Goal: Information Seeking & Learning: Find specific fact

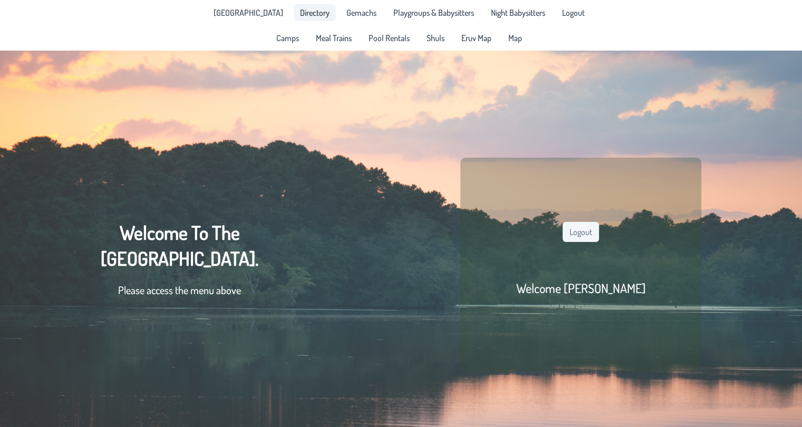
click at [311, 17] on span "Directory" at bounding box center [315, 12] width 30 height 8
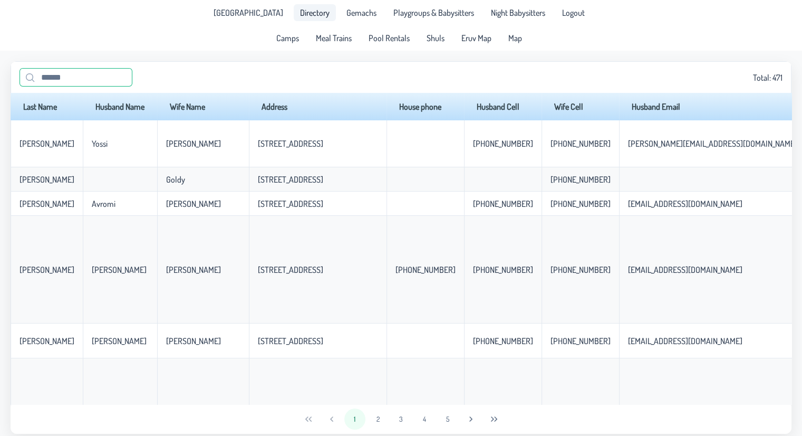
click at [91, 74] on input "text" at bounding box center [76, 77] width 113 height 18
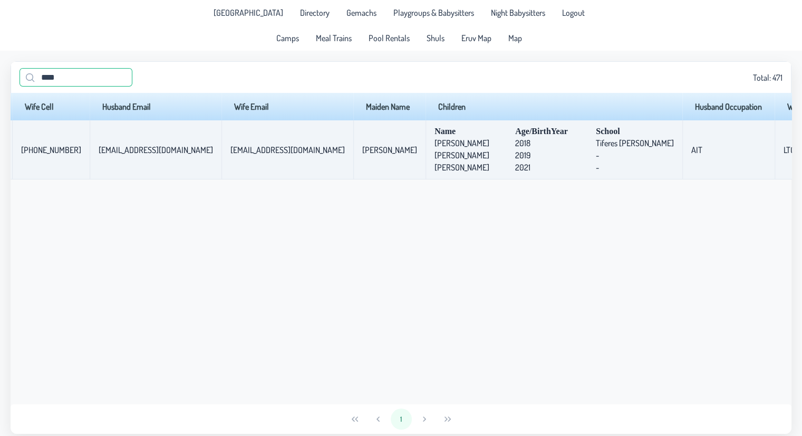
scroll to position [0, 456]
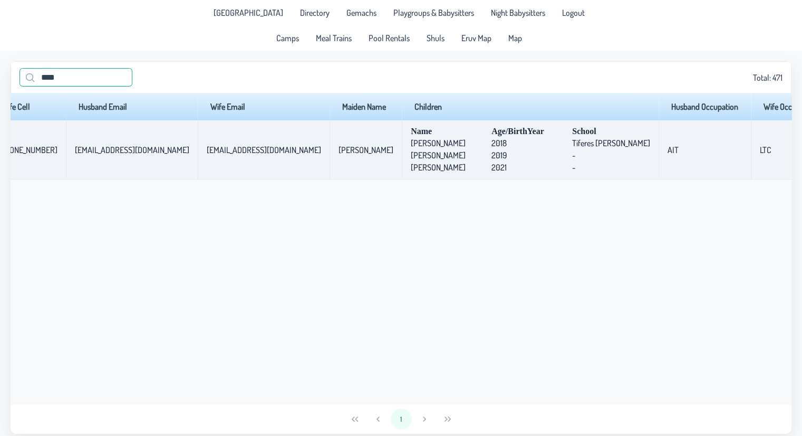
type input "****"
drag, startPoint x: 779, startPoint y: 163, endPoint x: 581, endPoint y: 163, distance: 198.3
click at [581, 163] on tr "[PERSON_NAME] [PERSON_NAME] [STREET_ADDRESS] [PHONE_NUMBER] [PHONE_NUMBER] [EMA…" at bounding box center [226, 149] width 1342 height 59
click at [659, 163] on td "AIT" at bounding box center [705, 149] width 92 height 59
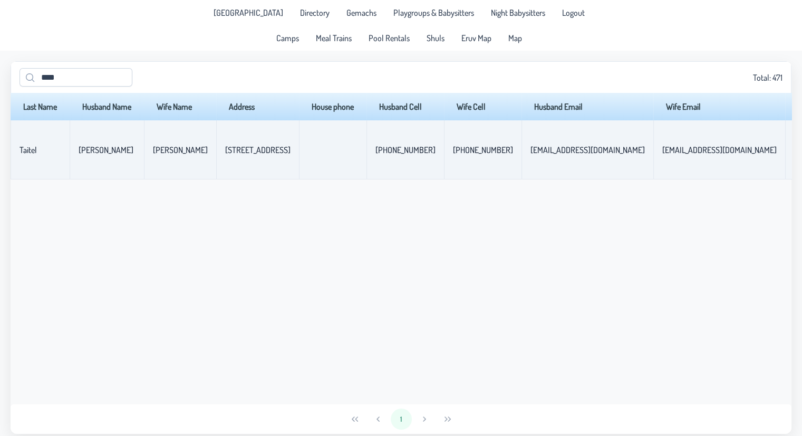
drag, startPoint x: 278, startPoint y: 155, endPoint x: 201, endPoint y: 148, distance: 77.3
click at [201, 148] on tr "[PERSON_NAME] [PERSON_NAME] [STREET_ADDRESS] [PHONE_NUMBER] [PHONE_NUMBER] [EMA…" at bounding box center [682, 149] width 1342 height 59
click at [201, 148] on td "[PERSON_NAME]" at bounding box center [180, 149] width 72 height 59
drag, startPoint x: 217, startPoint y: 152, endPoint x: 282, endPoint y: 154, distance: 64.4
click at [282, 154] on p-celleditor "[STREET_ADDRESS]" at bounding box center [257, 149] width 65 height 11
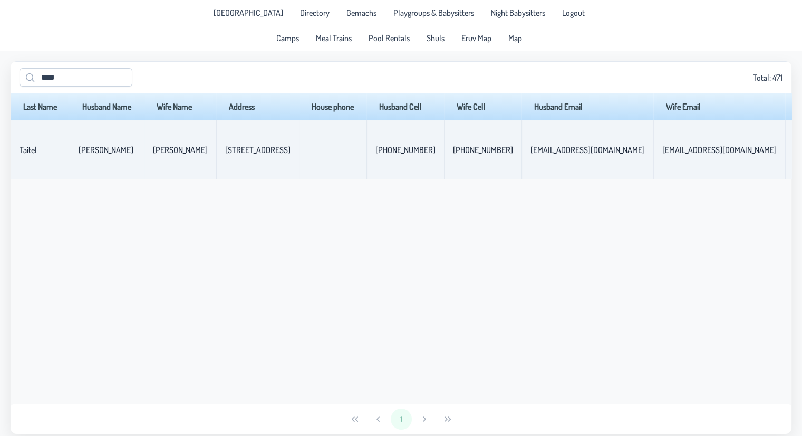
copy p-celleditor "[STREET_ADDRESS]"
